Goal: Information Seeking & Learning: Learn about a topic

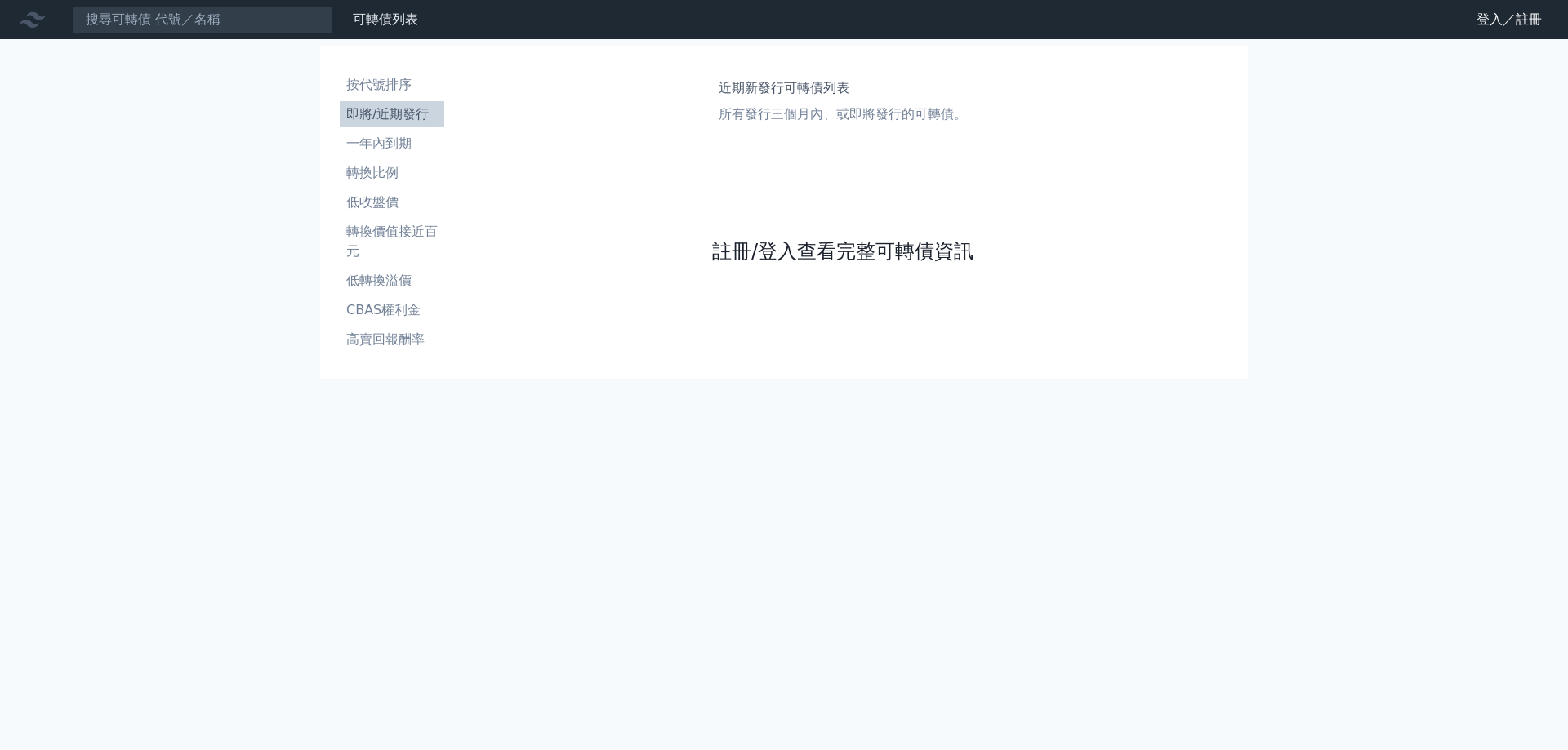
click at [844, 259] on link "註冊/登入查看完整可轉債資訊" at bounding box center [843, 252] width 262 height 26
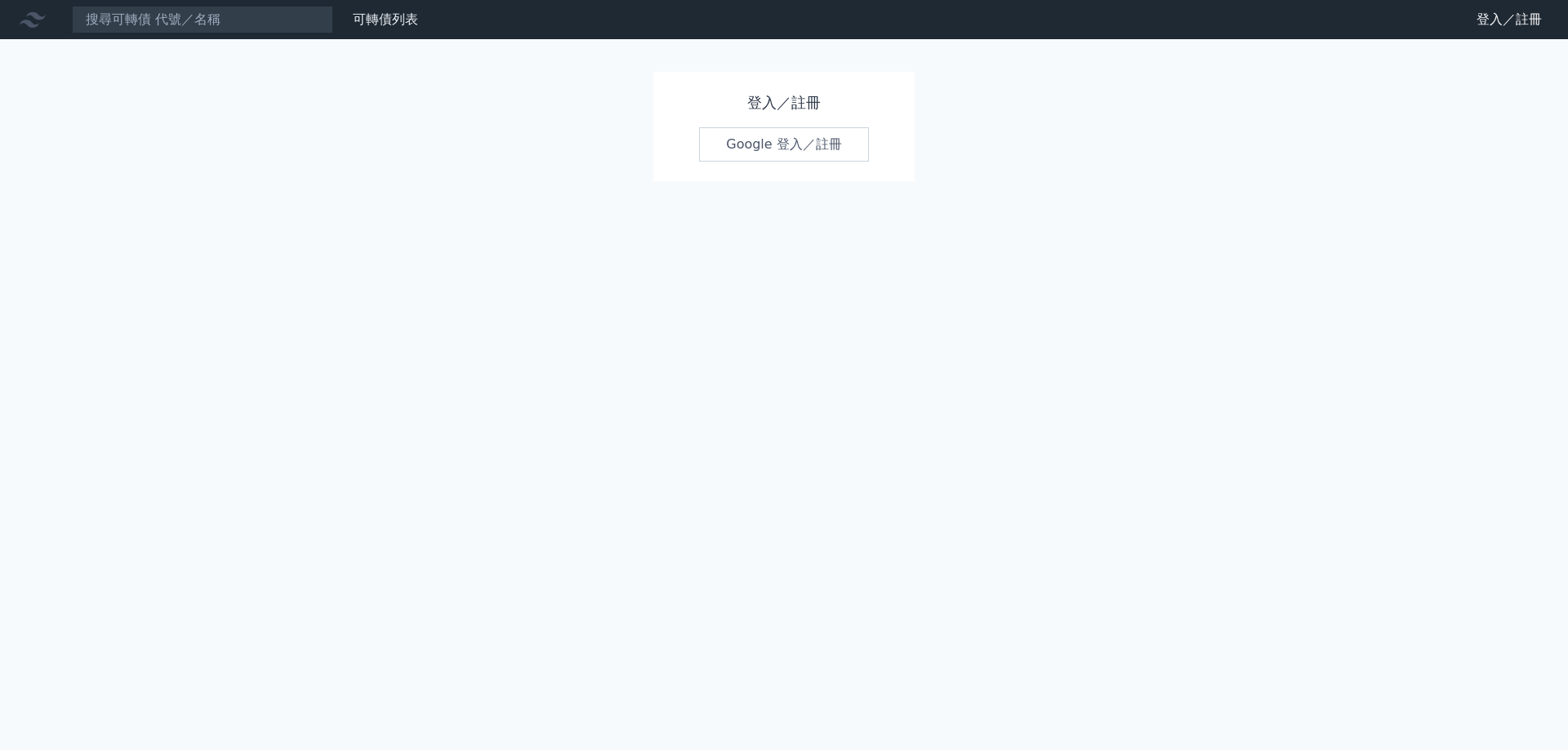
click at [799, 131] on link "Google 登入／註冊" at bounding box center [784, 145] width 170 height 34
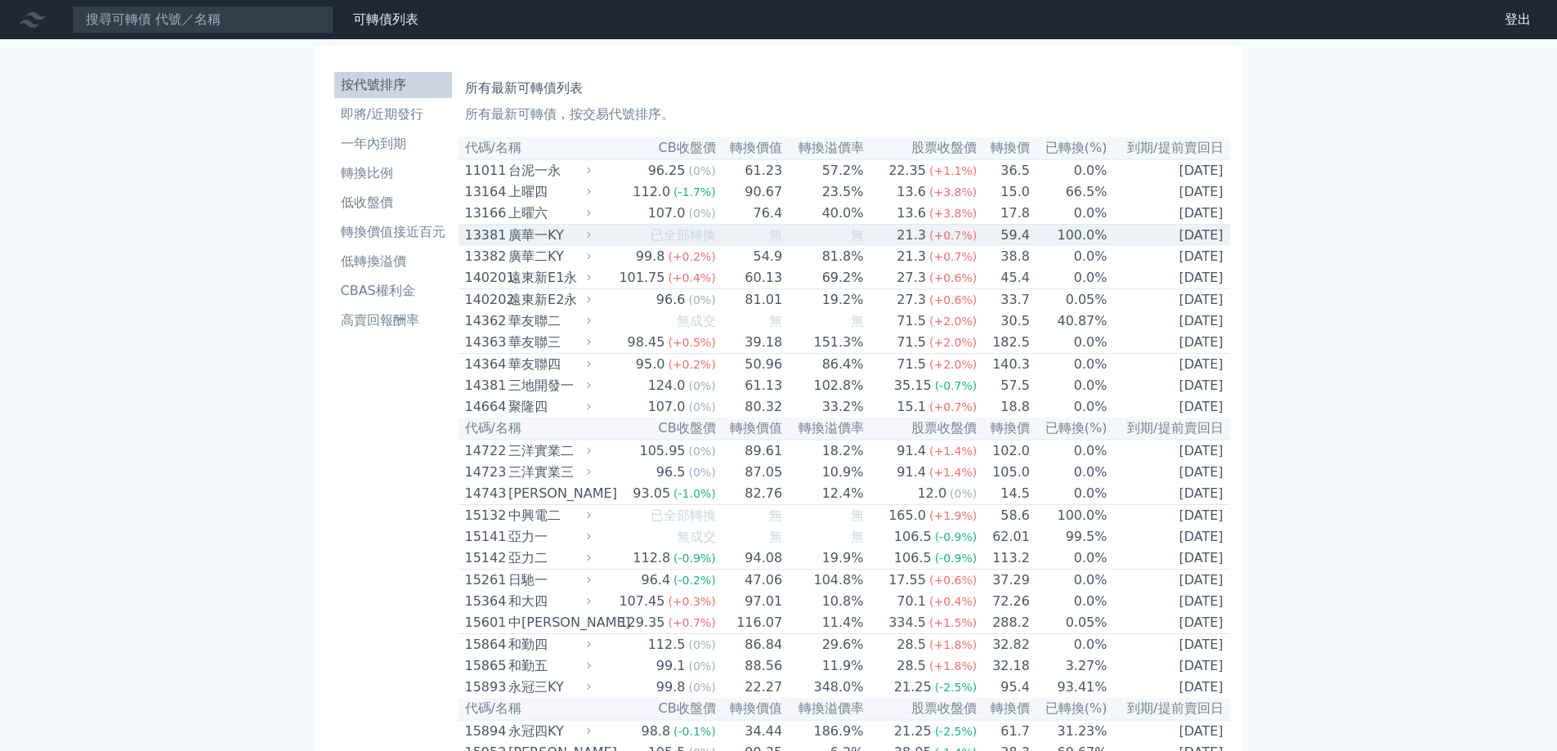
scroll to position [6202, 0]
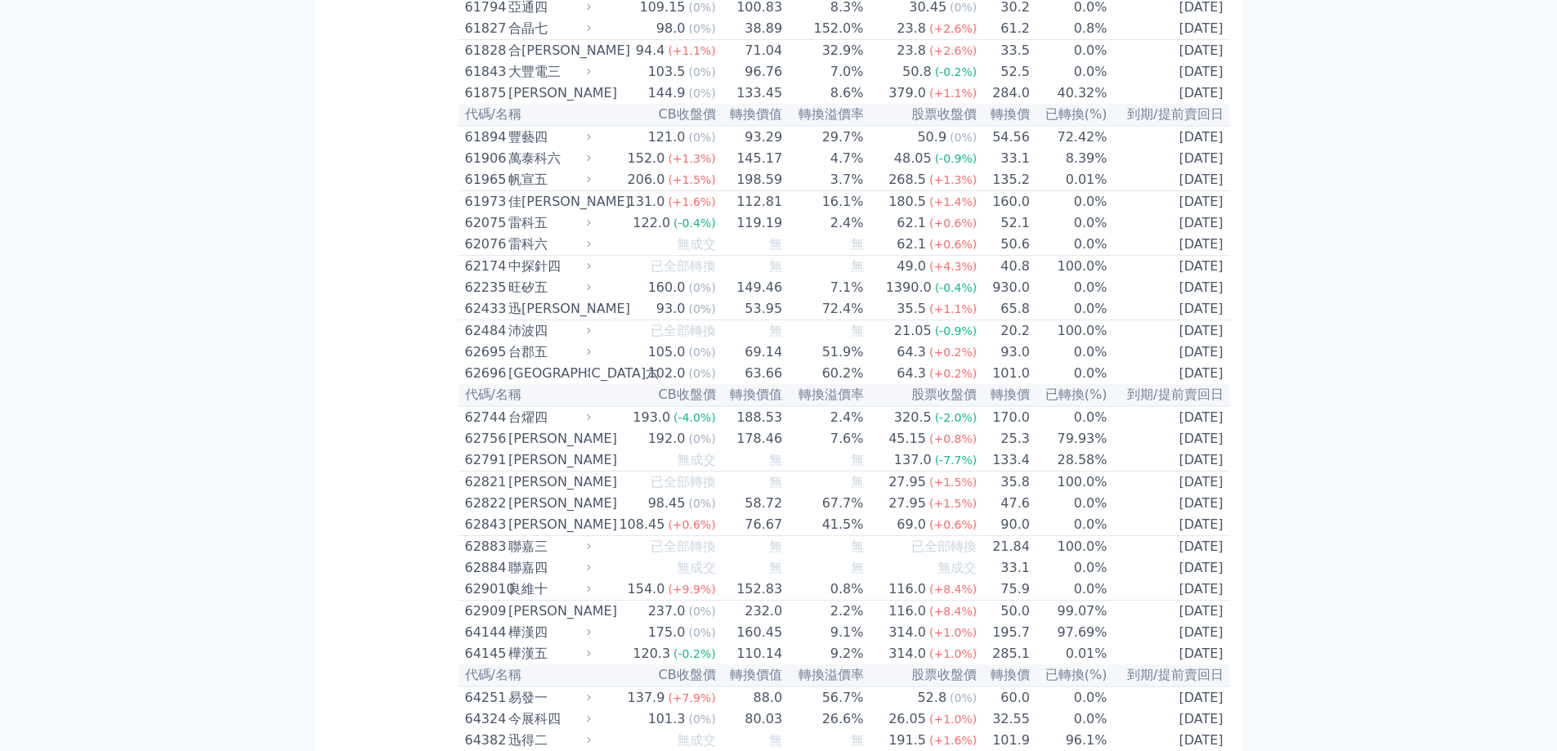
scroll to position [7246, 0]
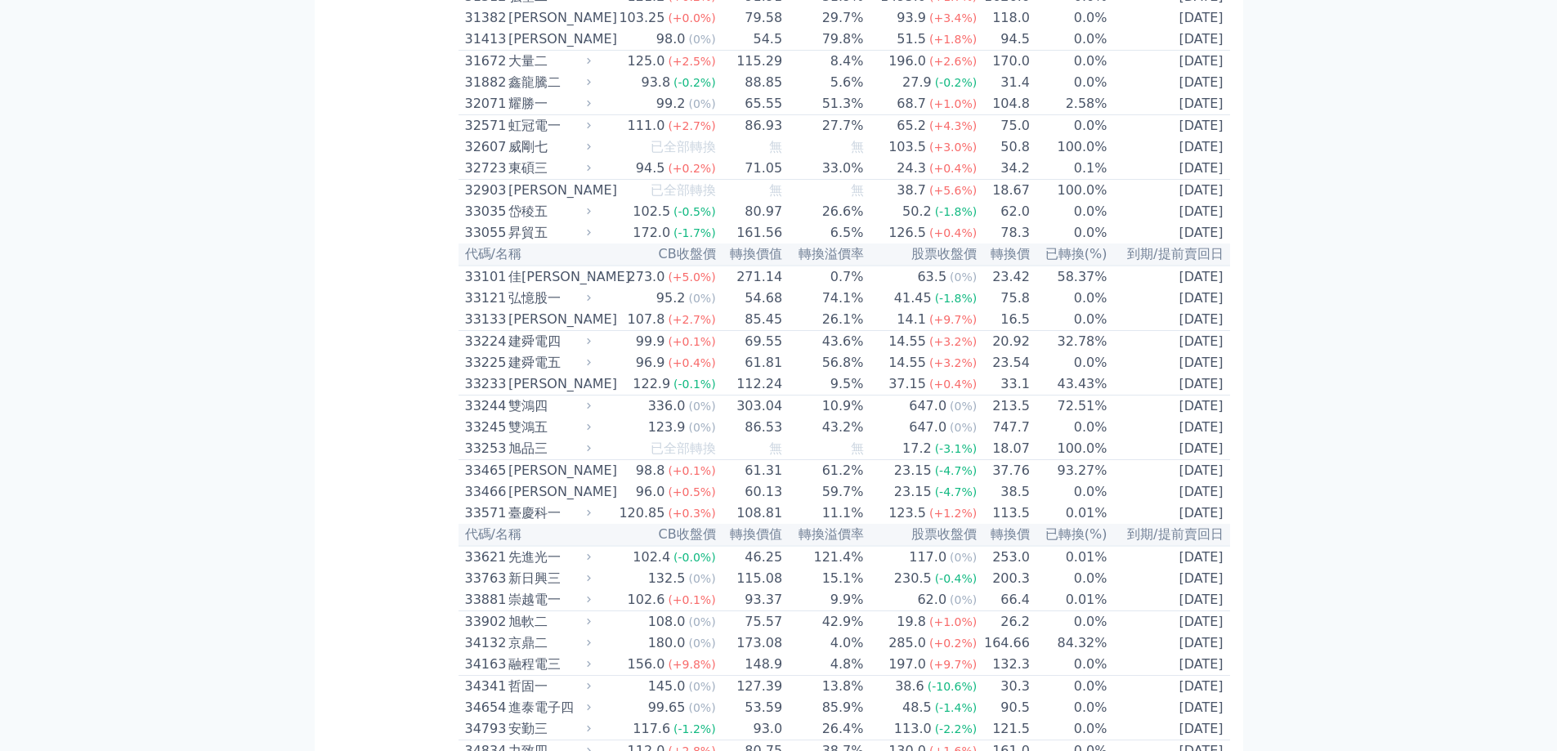
scroll to position [1352, 0]
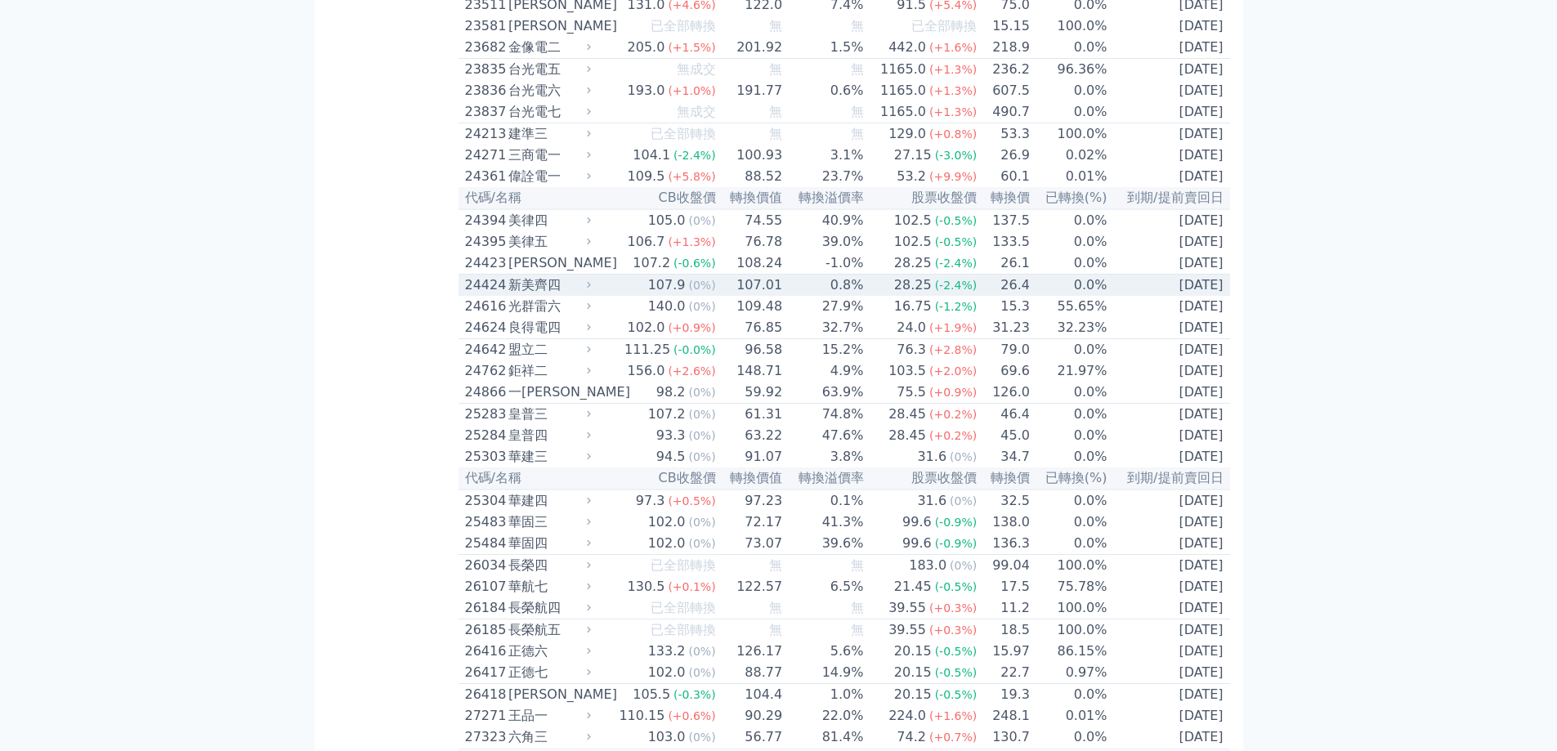
click at [566, 295] on div "新美齊四" at bounding box center [547, 285] width 79 height 20
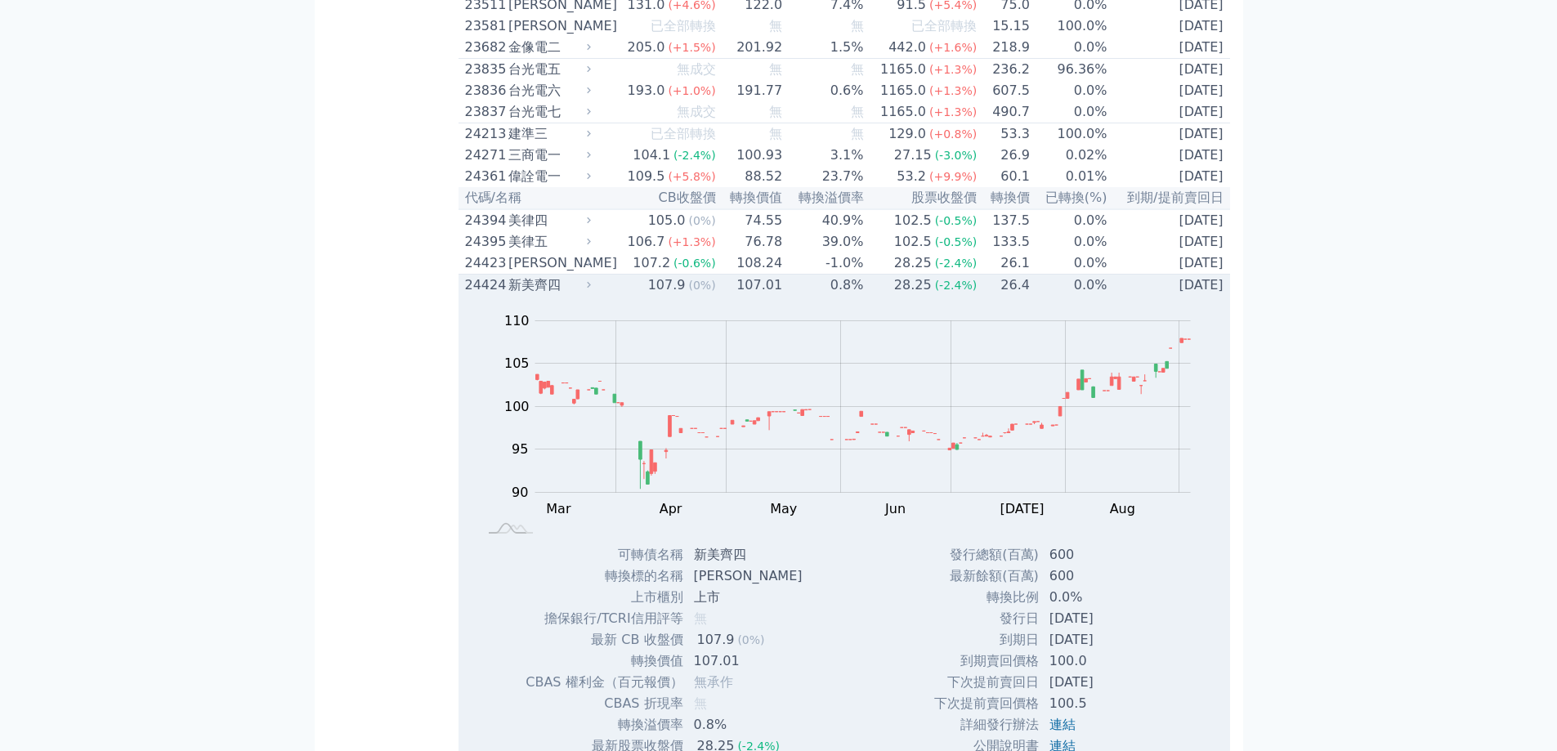
click at [587, 295] on div "新美齊四" at bounding box center [547, 285] width 79 height 20
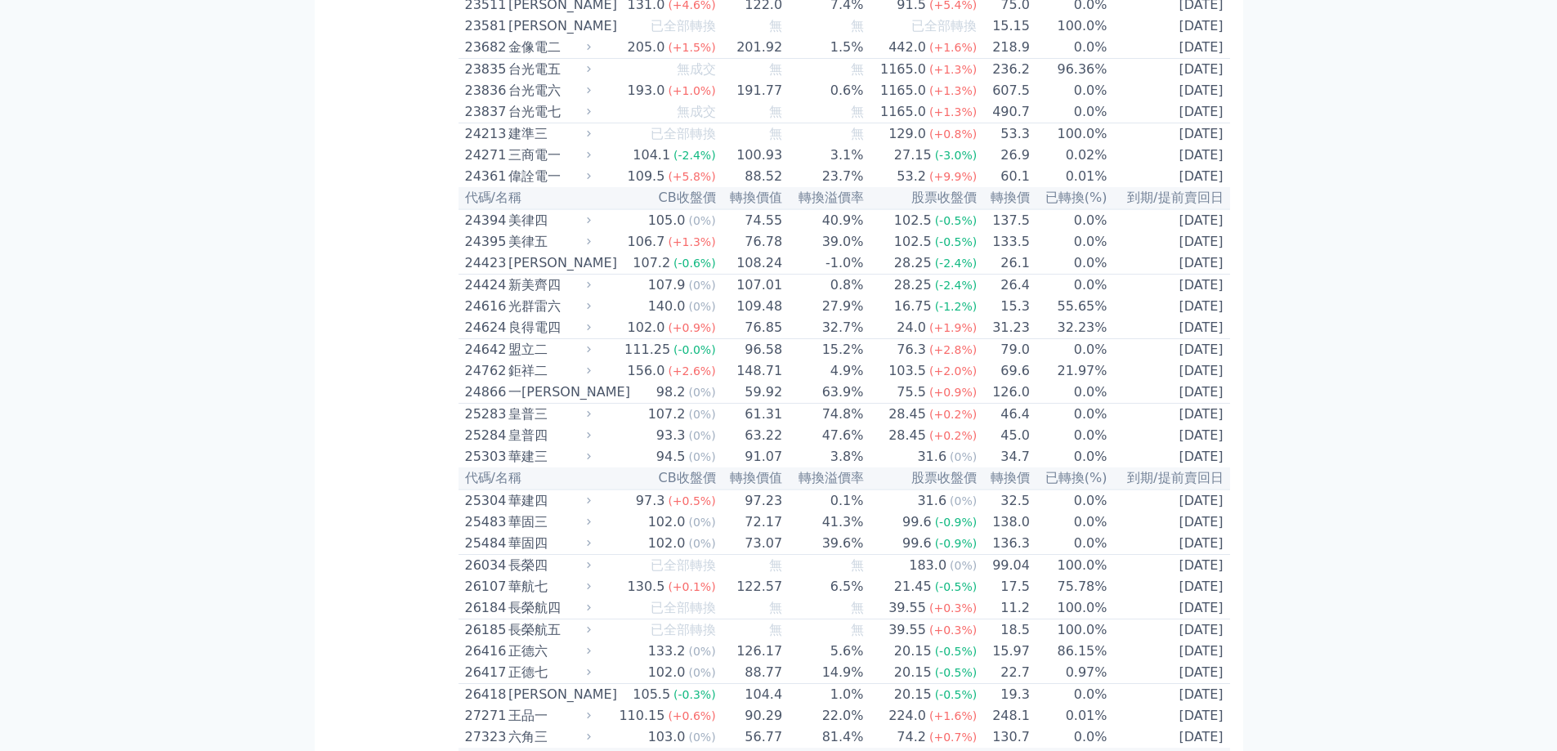
drag, startPoint x: 1555, startPoint y: 132, endPoint x: 1565, endPoint y: -27, distance: 158.9
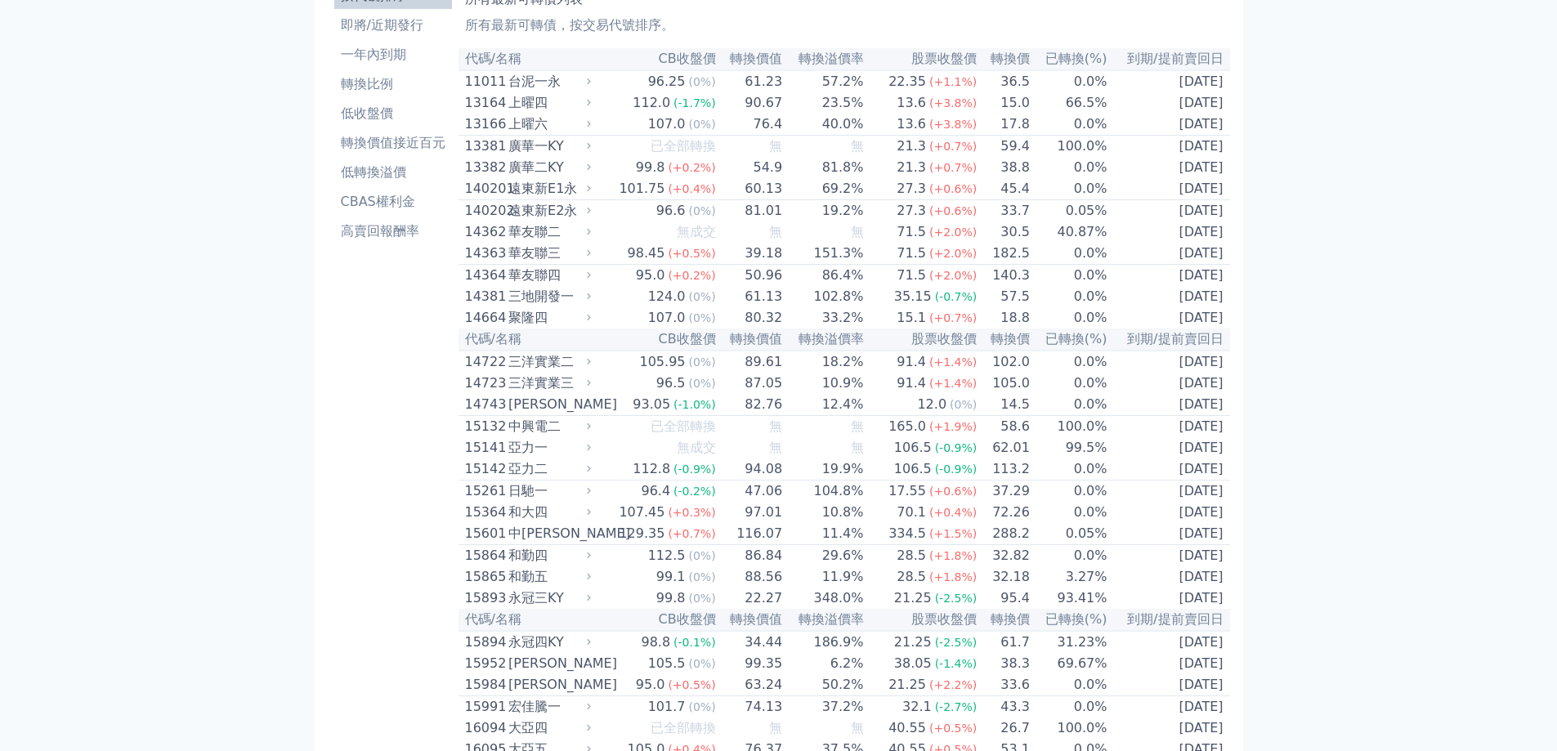
scroll to position [0, 0]
